Goal: Information Seeking & Learning: Compare options

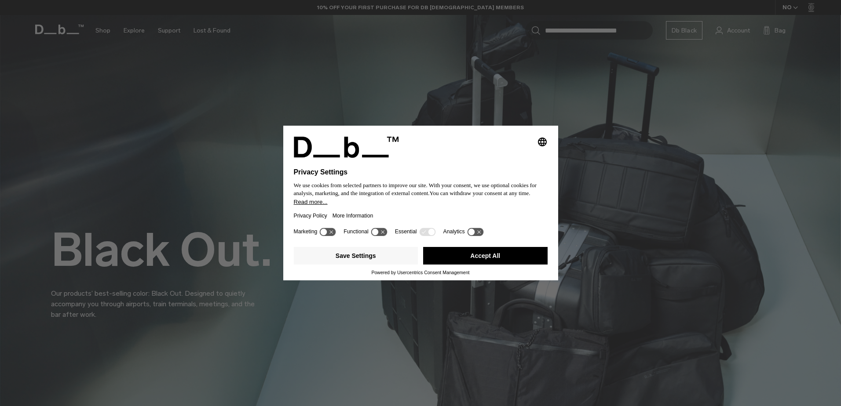
click at [489, 253] on button "Accept All" at bounding box center [485, 256] width 124 height 18
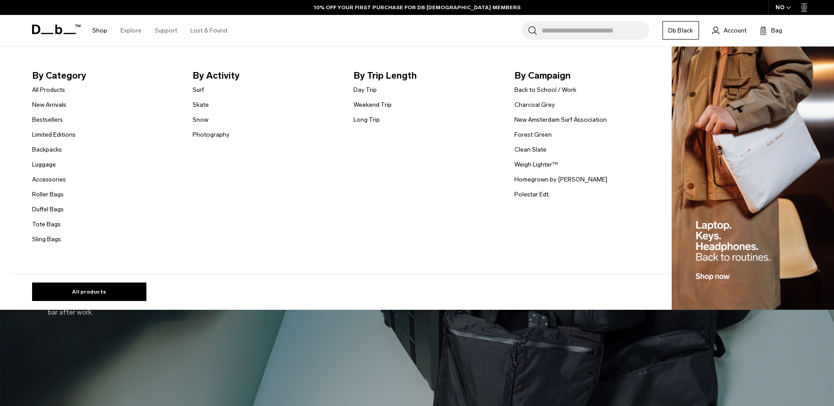
click at [102, 29] on link "Shop" at bounding box center [99, 30] width 15 height 31
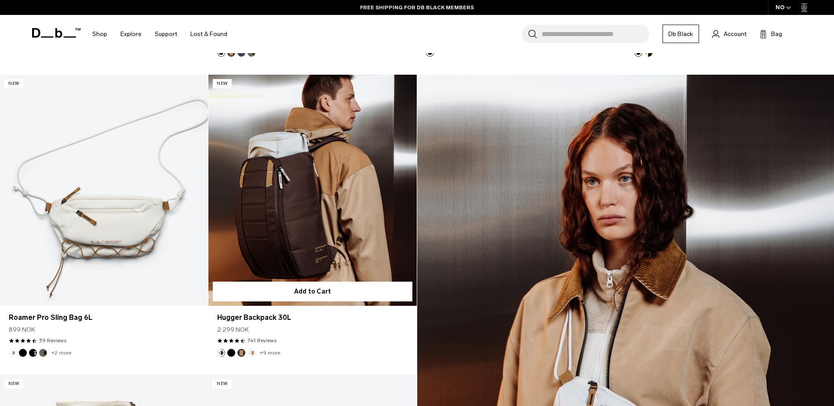
scroll to position [1100, 0]
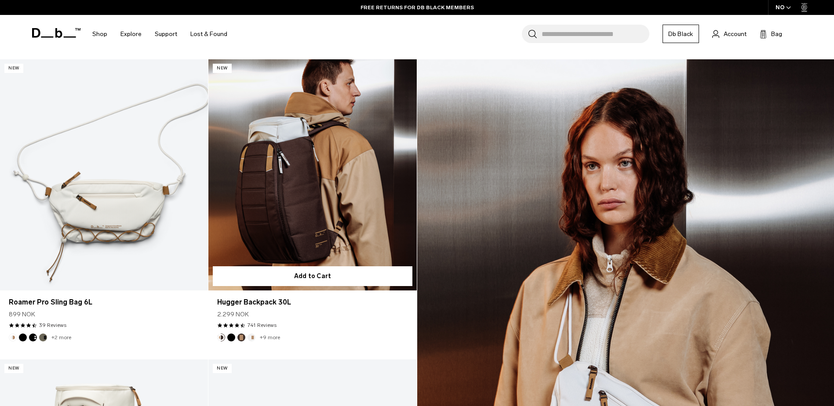
click at [233, 338] on button "Black Out" at bounding box center [231, 338] width 8 height 8
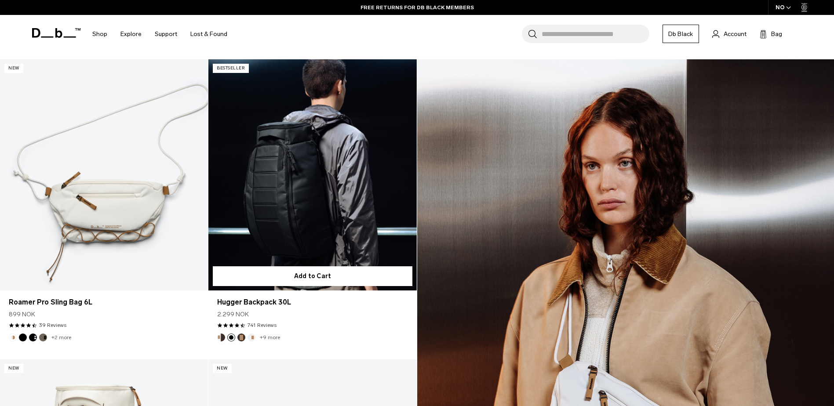
click at [238, 339] on img "Espresso" at bounding box center [242, 338] width 10 height 10
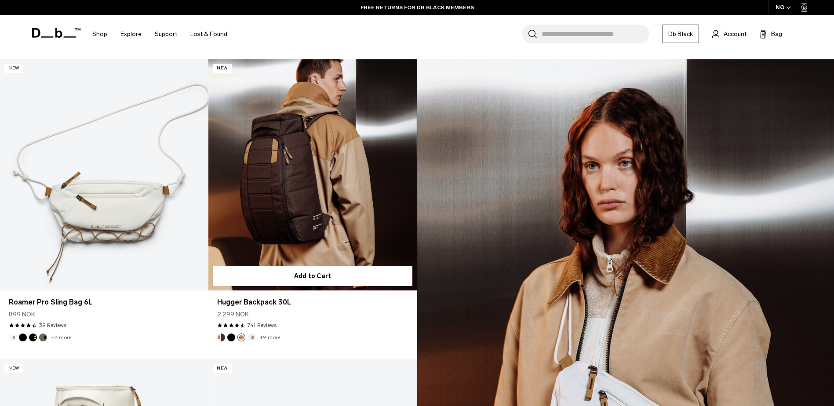
click at [231, 336] on button "Black Out" at bounding box center [231, 338] width 8 height 8
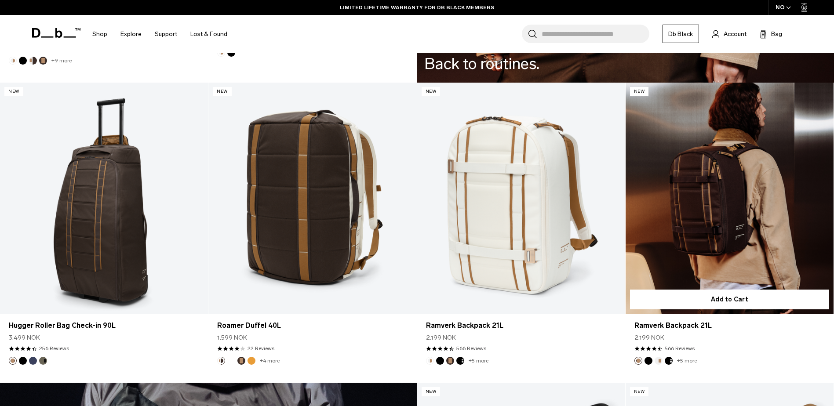
scroll to position [1672, 0]
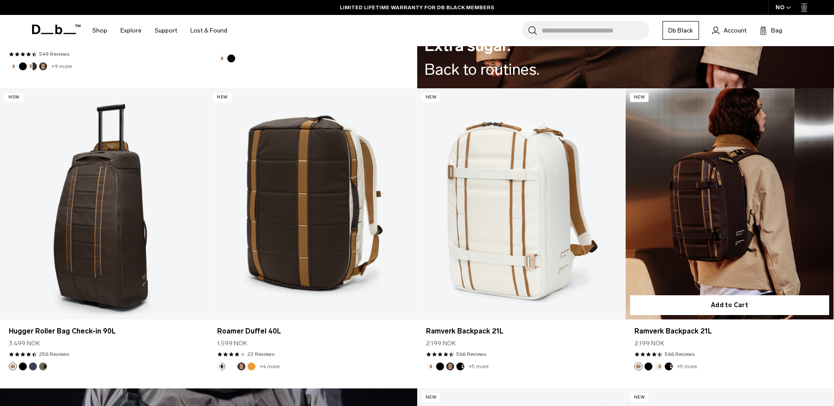
click at [644, 368] on img "Black Out" at bounding box center [649, 367] width 10 height 10
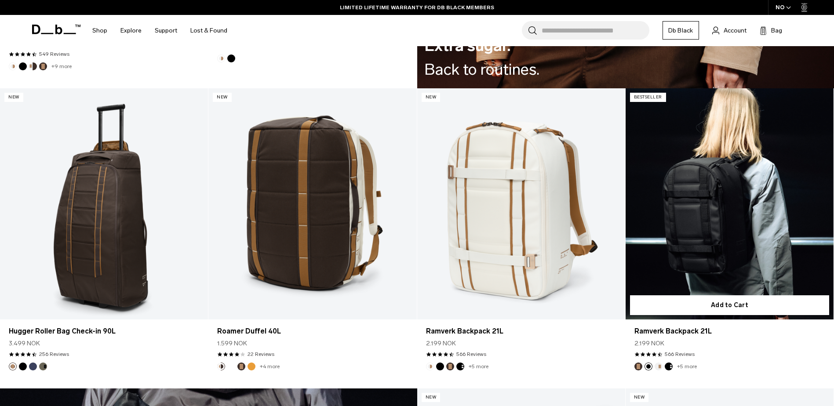
click at [639, 364] on button "Espresso" at bounding box center [639, 367] width 8 height 8
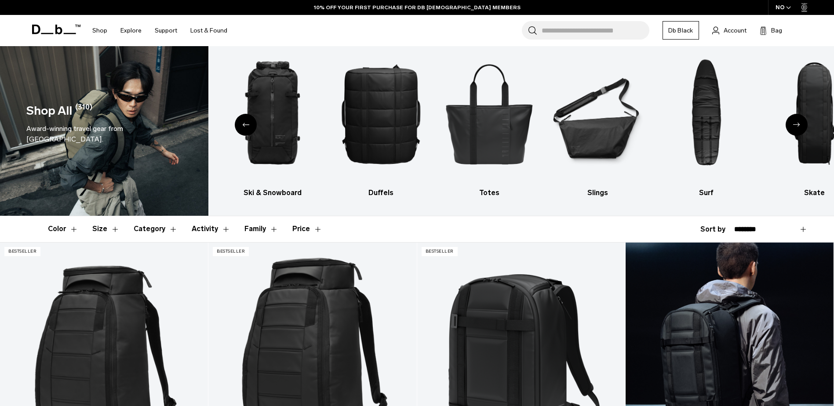
scroll to position [0, 0]
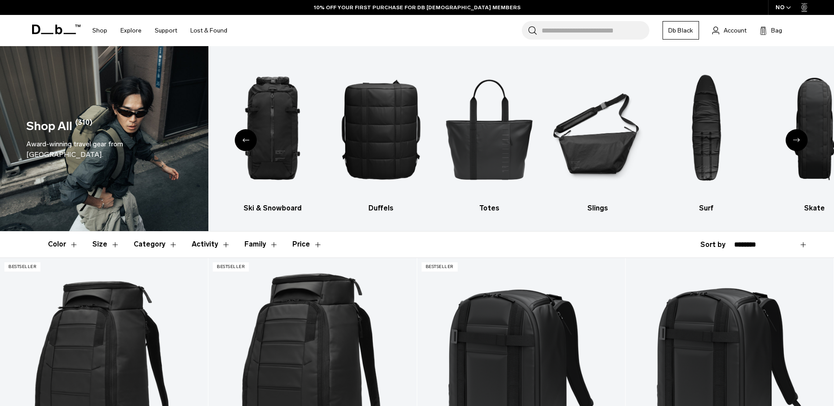
click at [789, 135] on div "Next slide" at bounding box center [797, 140] width 22 height 22
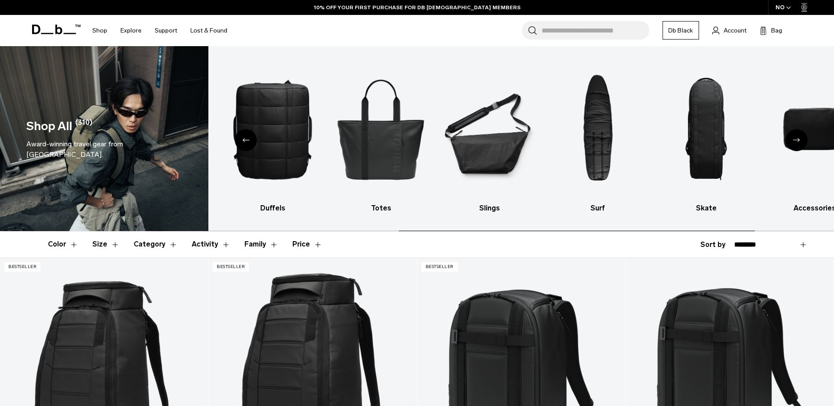
click at [789, 135] on div "Next slide" at bounding box center [797, 140] width 22 height 22
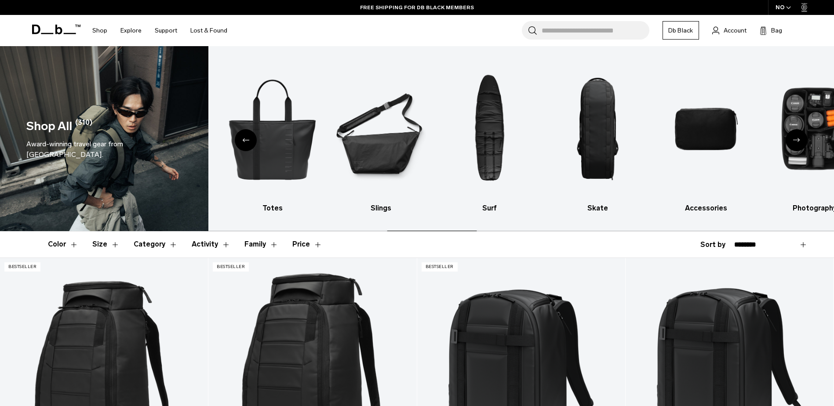
click at [789, 135] on div "Next slide" at bounding box center [797, 140] width 22 height 22
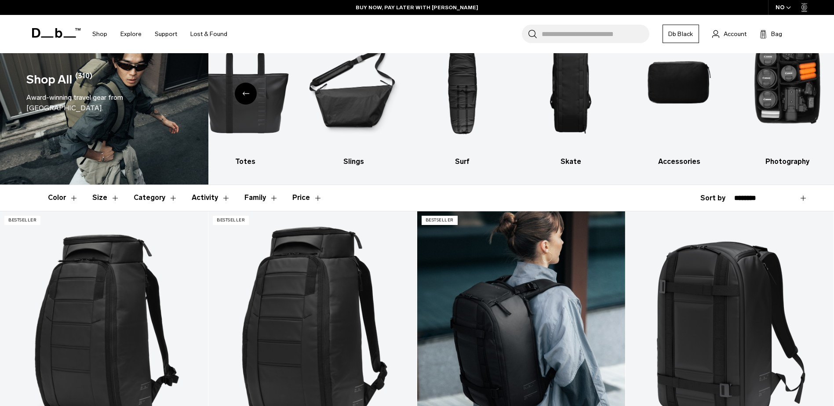
scroll to position [132, 0]
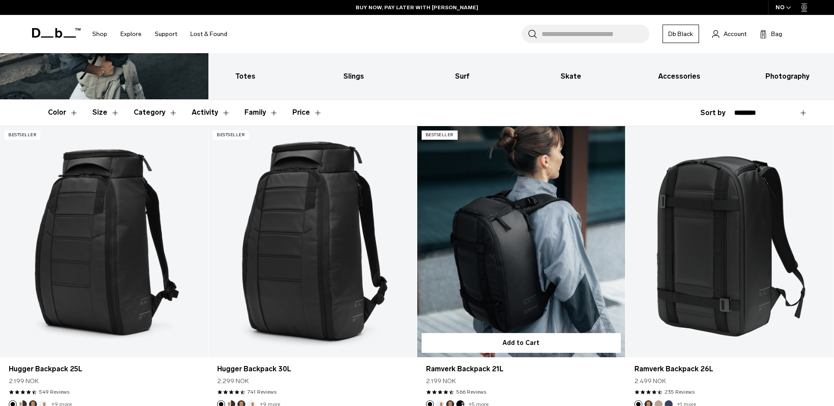
click at [510, 230] on link "Ramverk Backpack 21L" at bounding box center [521, 241] width 208 height 231
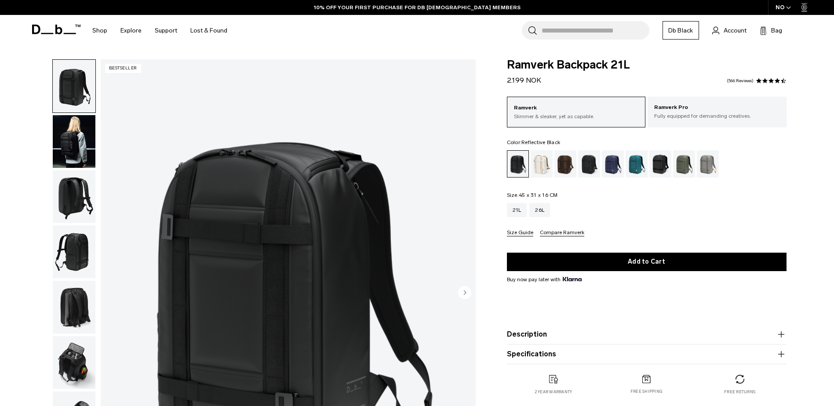
click at [660, 166] on div "Reflective Black" at bounding box center [661, 163] width 22 height 27
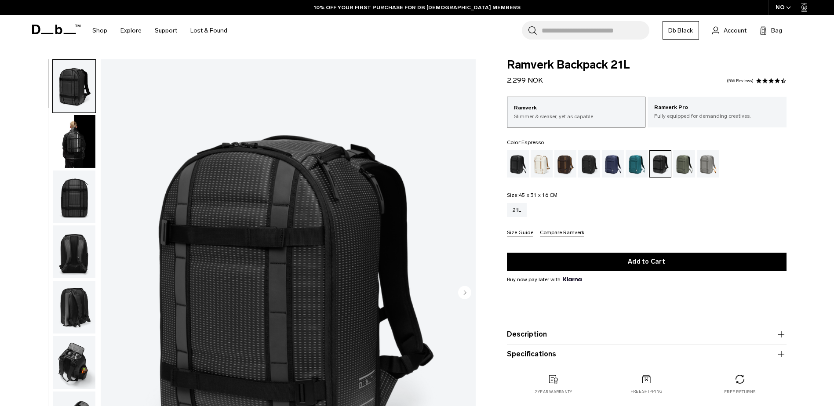
click at [567, 162] on div "Espresso" at bounding box center [566, 163] width 22 height 27
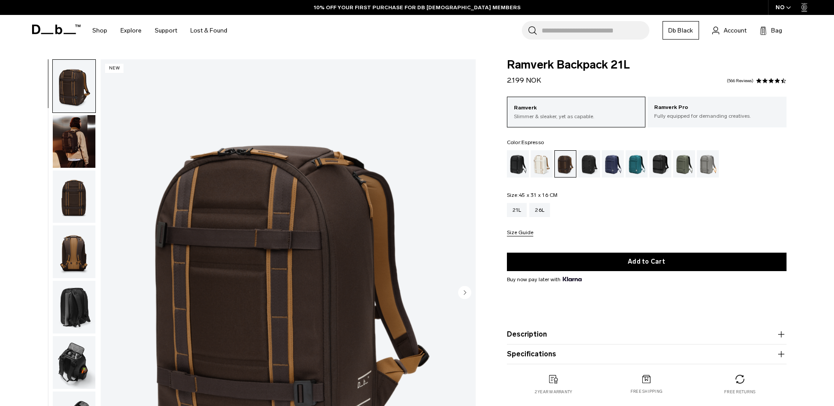
click at [70, 158] on img "button" at bounding box center [74, 141] width 43 height 53
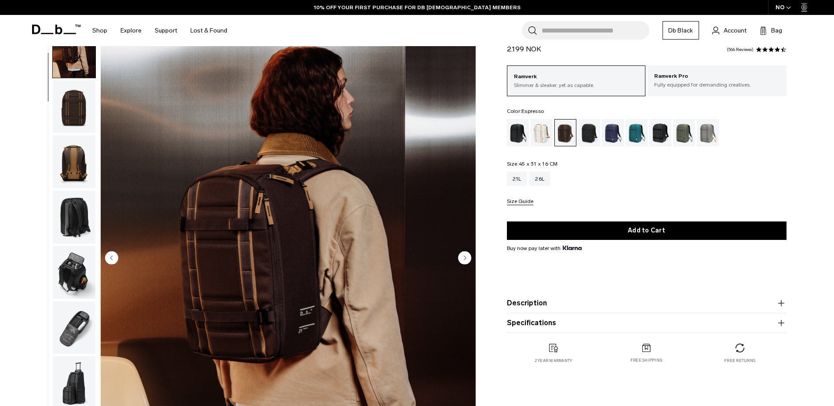
scroll to position [44, 0]
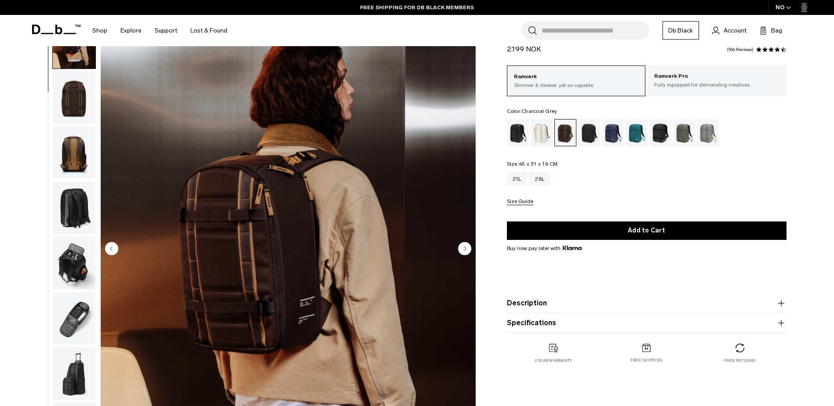
click at [589, 134] on div "Charcoal Grey" at bounding box center [589, 132] width 22 height 27
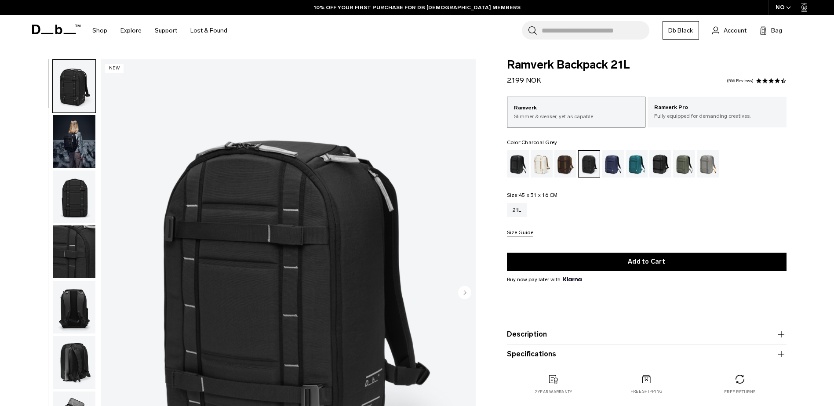
click at [64, 136] on img "button" at bounding box center [74, 141] width 43 height 53
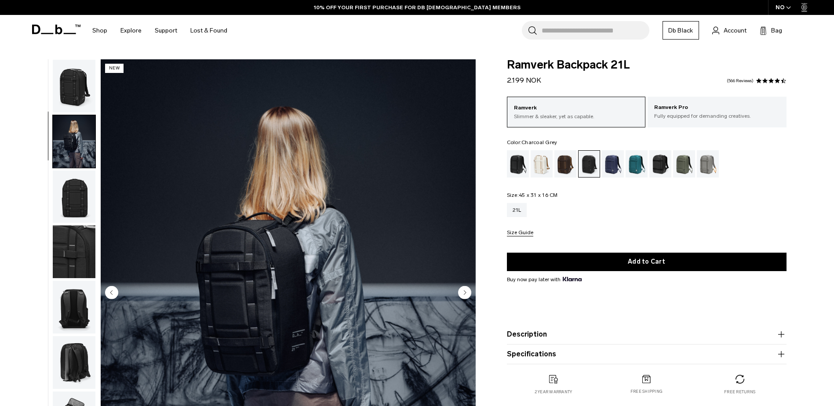
scroll to position [28, 0]
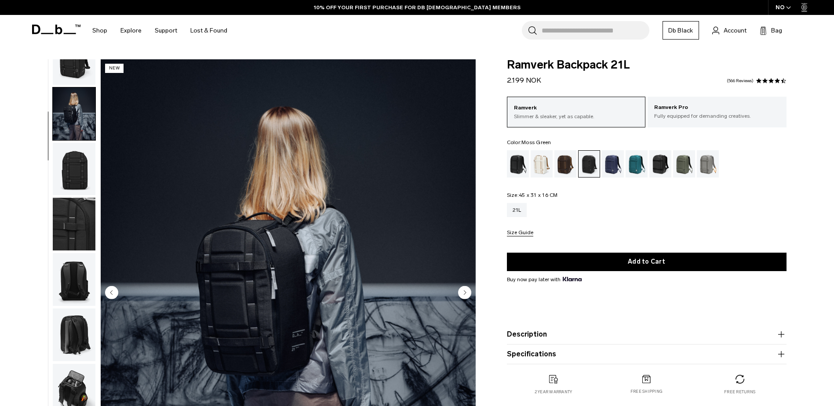
click at [675, 167] on div "Moss Green" at bounding box center [684, 163] width 22 height 27
